Goal: Task Accomplishment & Management: Use online tool/utility

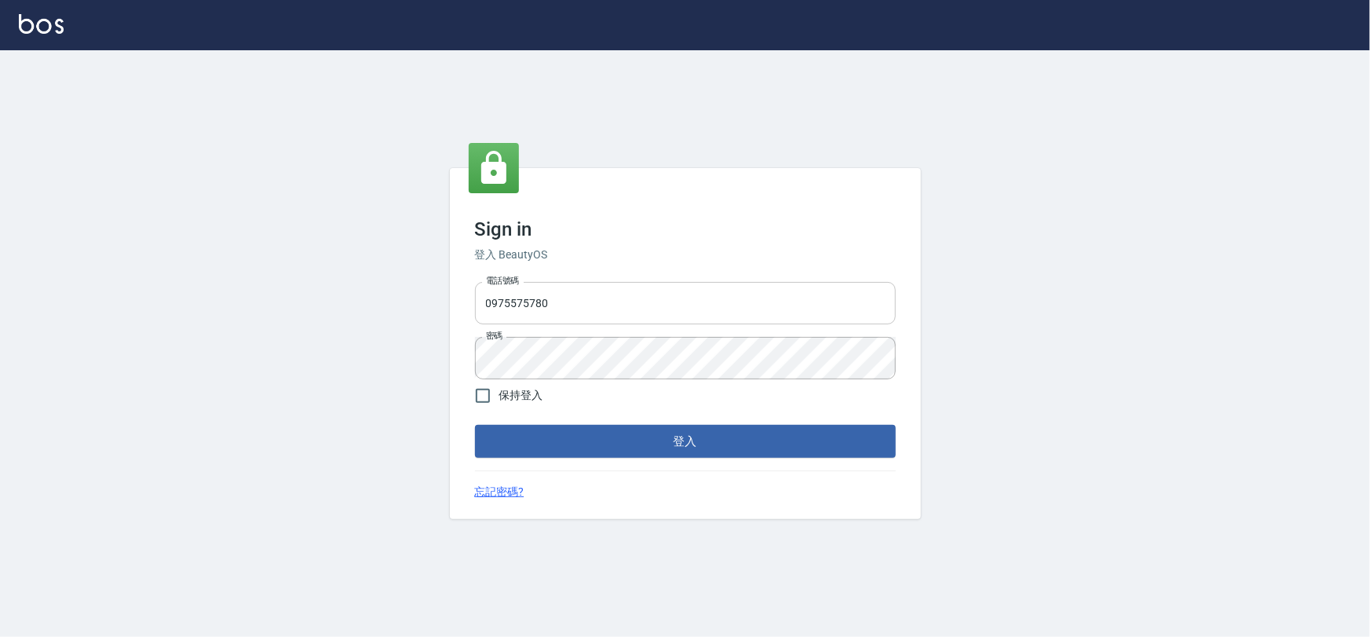
click at [568, 311] on input "0975575780" at bounding box center [685, 303] width 421 height 42
type input "22878535"
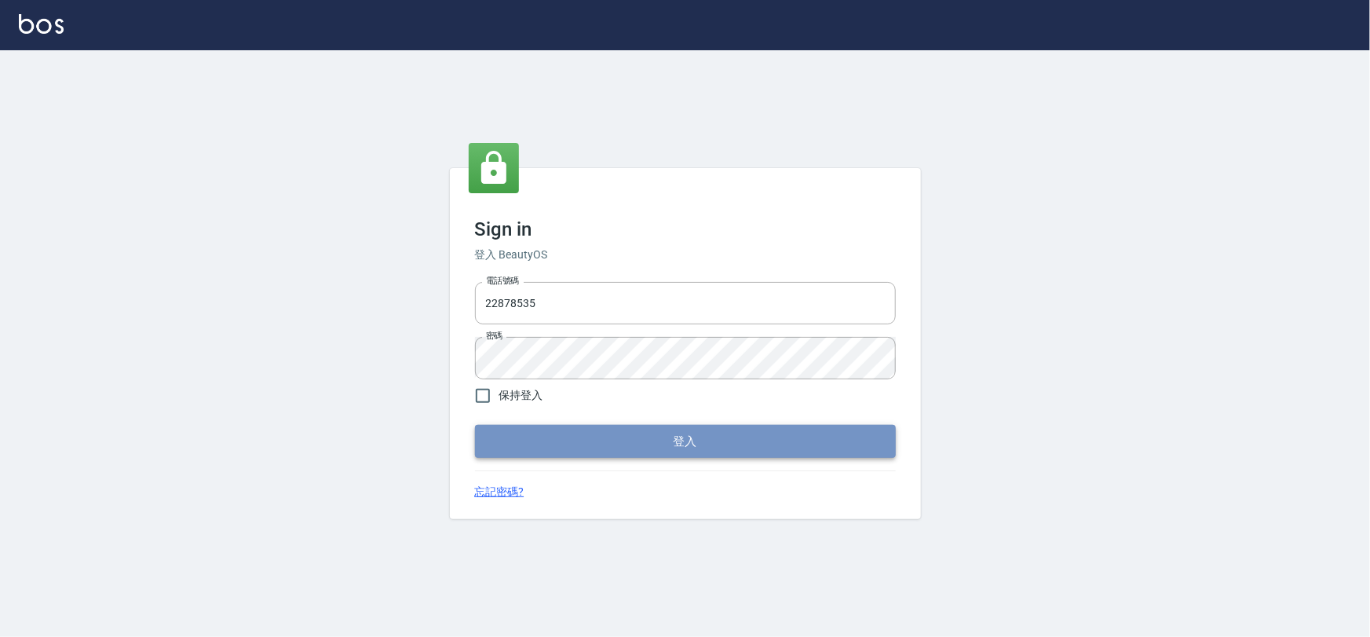
click at [641, 450] on button "登入" at bounding box center [685, 441] width 421 height 33
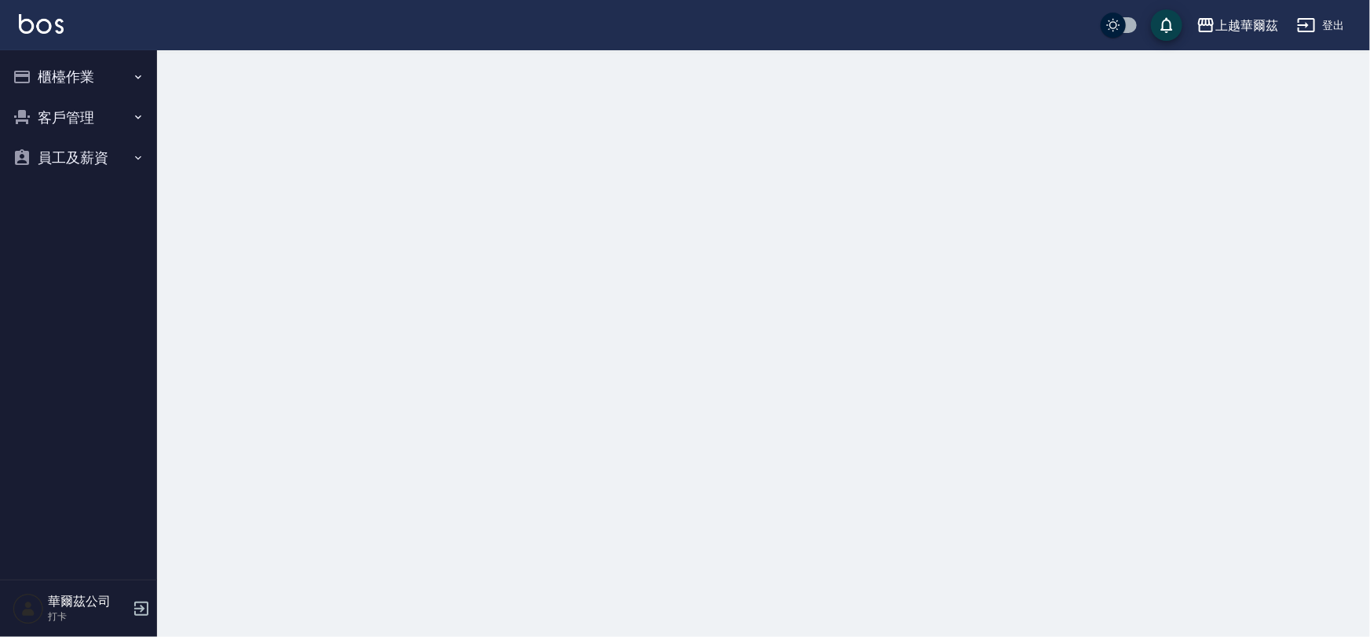
click at [77, 79] on button "櫃檯作業" at bounding box center [78, 77] width 144 height 41
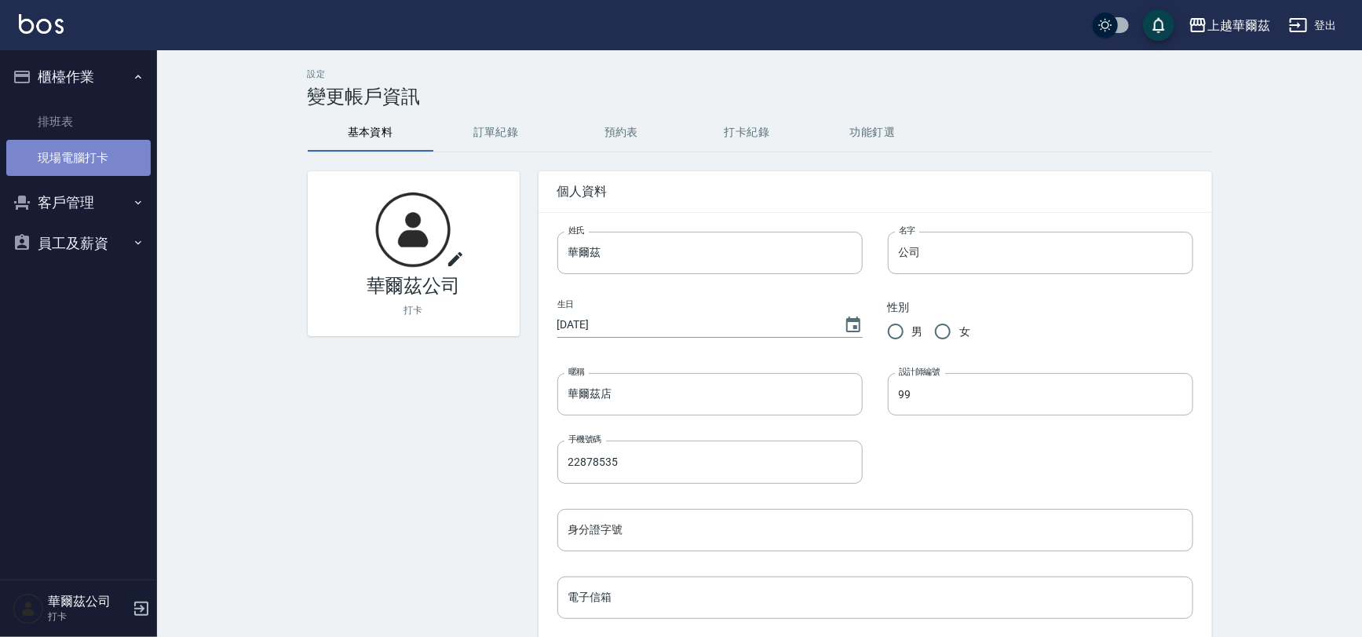
click at [90, 152] on link "現場電腦打卡" at bounding box center [78, 158] width 144 height 36
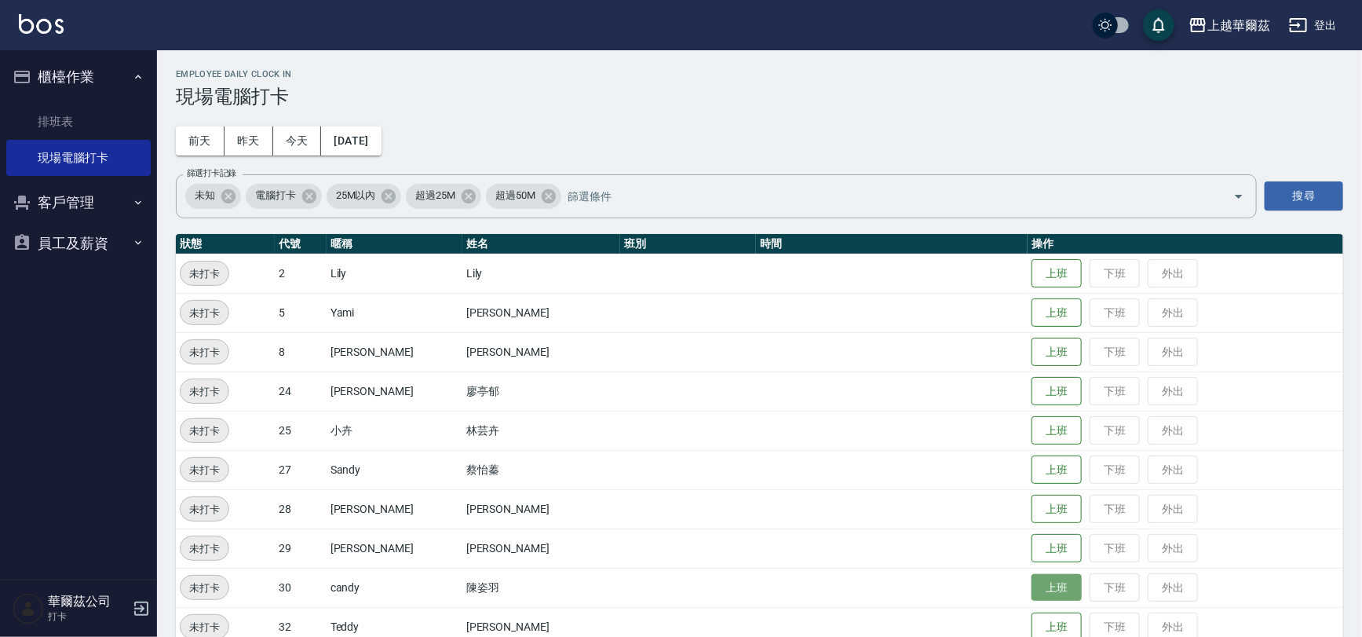
click at [1032, 590] on button "上班" at bounding box center [1057, 587] width 50 height 27
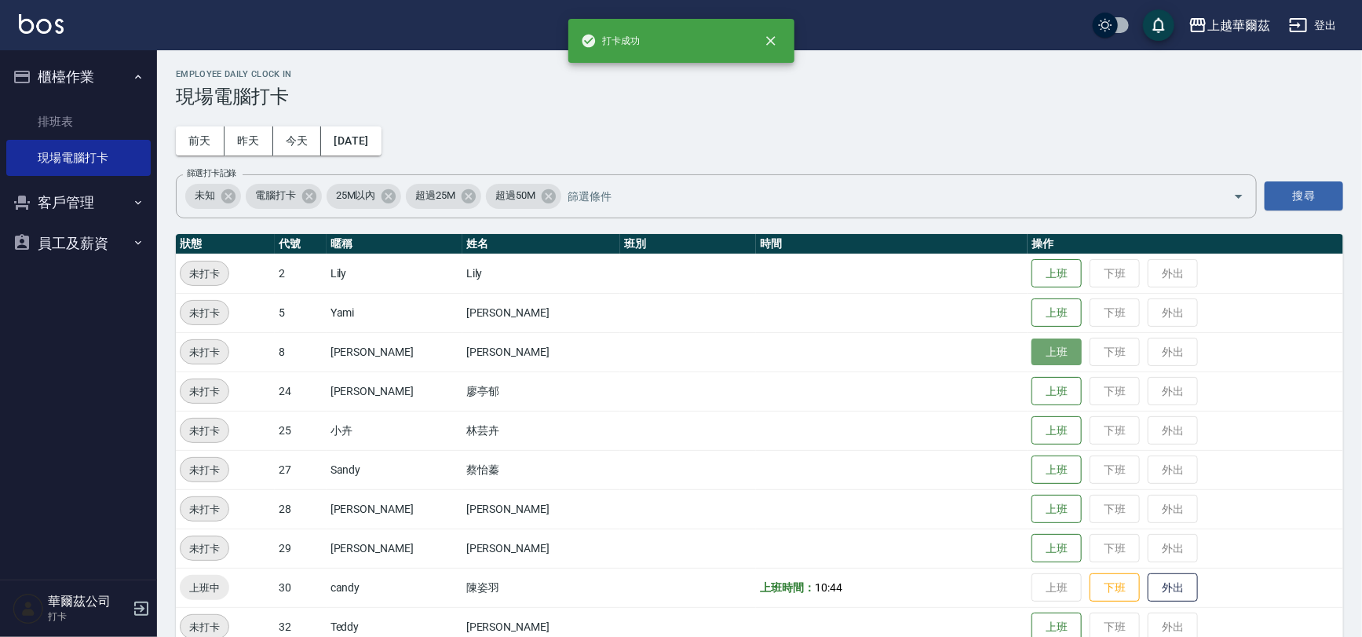
click at [1033, 355] on button "上班" at bounding box center [1057, 351] width 50 height 27
